Goal: Task Accomplishment & Management: Manage account settings

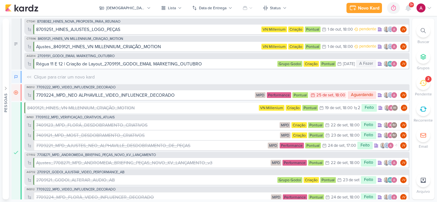
click at [405, 11] on icon at bounding box center [408, 8] width 8 height 8
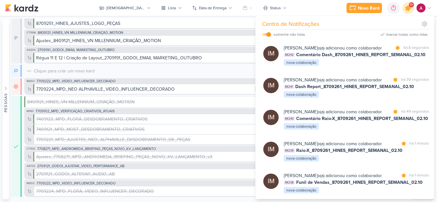
click at [405, 11] on div at bounding box center [408, 8] width 16 height 16
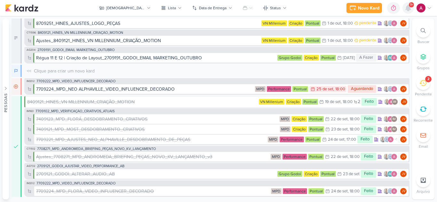
click at [405, 11] on icon at bounding box center [408, 8] width 8 height 8
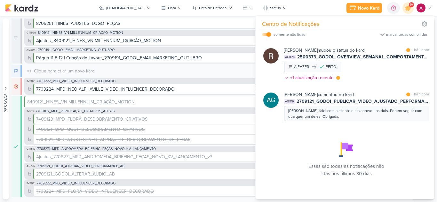
scroll to position [810, 0]
click at [394, 35] on div "Bom dia!Obrigada.Por favor, poderia ajustar a frase? Insignia [GEOGRAPHIC_DATA]…" at bounding box center [356, 26] width 136 height 17
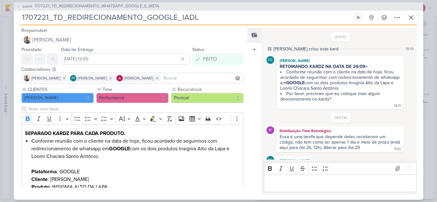
scroll to position [96, 0]
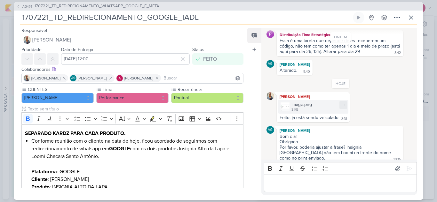
click at [319, 109] on div "image.png 8 KB" at bounding box center [313, 107] width 70 height 14
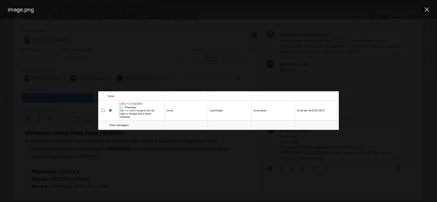
click at [381, 92] on div at bounding box center [218, 110] width 437 height 183
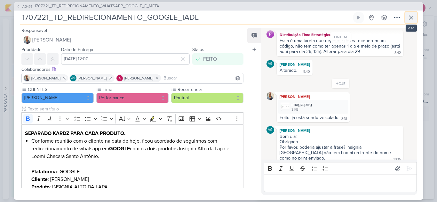
click at [407, 22] on button at bounding box center [411, 18] width 12 height 12
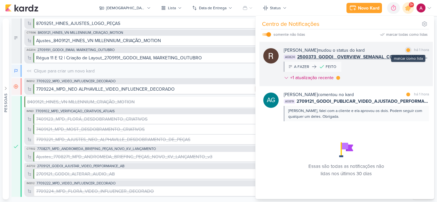
click at [407, 52] on div at bounding box center [408, 50] width 4 height 4
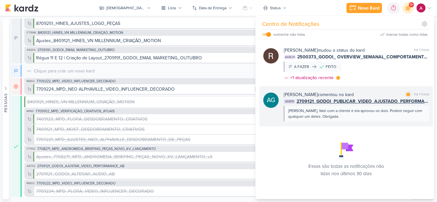
click at [379, 122] on div "[PERSON_NAME], falei com a cliente e ela aprovou os dois. Podem seguir com qual…" at bounding box center [356, 113] width 145 height 15
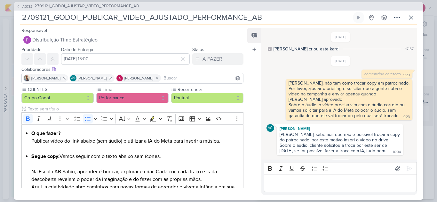
scroll to position [447, 0]
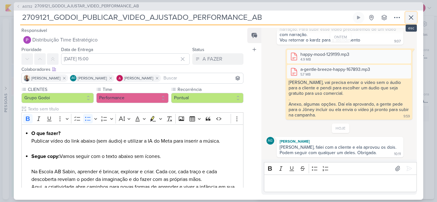
click at [412, 16] on icon at bounding box center [411, 18] width 4 height 4
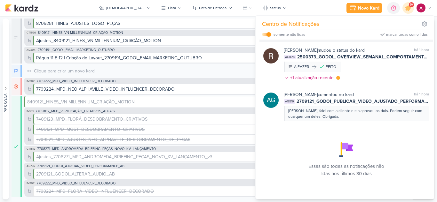
scroll to position [842, 0]
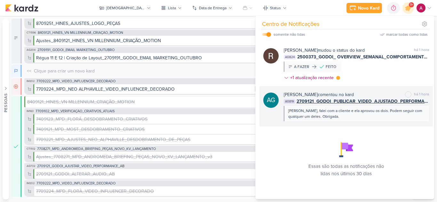
click at [381, 122] on div "[PERSON_NAME], falei com a cliente e ela aprovou os dois. Podem seguir com qual…" at bounding box center [356, 113] width 145 height 15
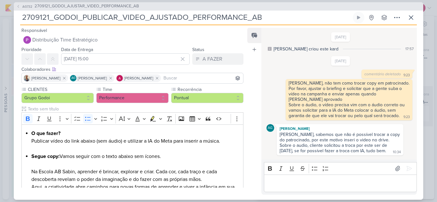
scroll to position [447, 0]
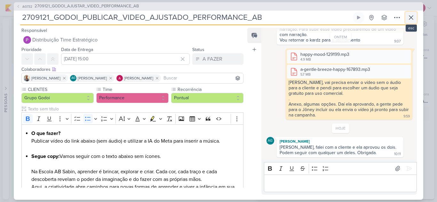
click at [413, 17] on icon at bounding box center [411, 18] width 8 height 8
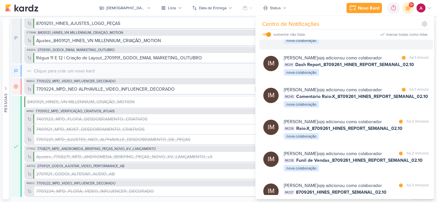
scroll to position [0, 0]
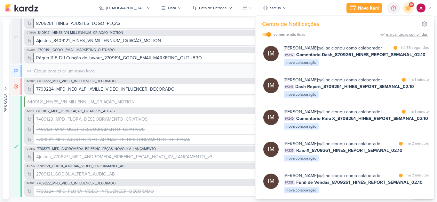
click at [396, 34] on div "marcar todas como lidas" at bounding box center [407, 35] width 42 height 6
